Goal: Use online tool/utility: Utilize a website feature to perform a specific function

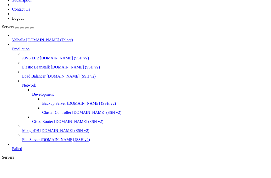
scroll to position [4, 0]
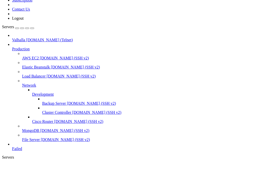
scroll to position [17933, 0]
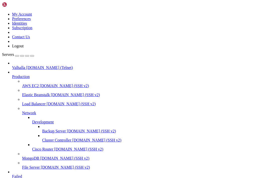
click at [14, 65] on link "Valhalla [DOMAIN_NAME] (Telnet)" at bounding box center [140, 67] width 257 height 5
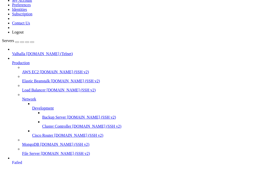
drag, startPoint x: 29, startPoint y: 316, endPoint x: 5, endPoint y: 317, distance: 24.6
copy span "107m/202e/31h>"
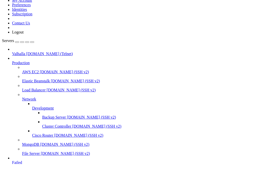
scroll to position [4872, 0]
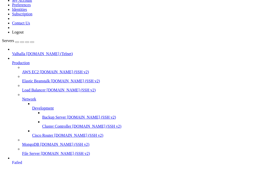
paste textarea "hp"
type textarea "hp"
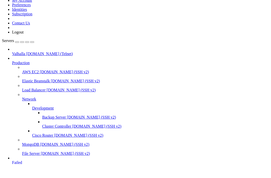
paste textarea "hp"
type textarea "hp"
drag, startPoint x: 30, startPoint y: 299, endPoint x: 4, endPoint y: 299, distance: 26.1
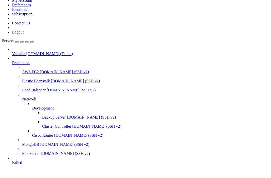
scroll to position [4872, 0]
paste textarea "107m/202e/31h>"
type textarea "107m/202e/31h>"
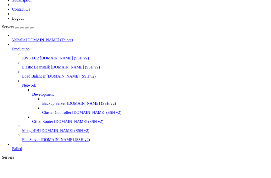
scroll to position [8601, 0]
